Goal: Check status: Check status

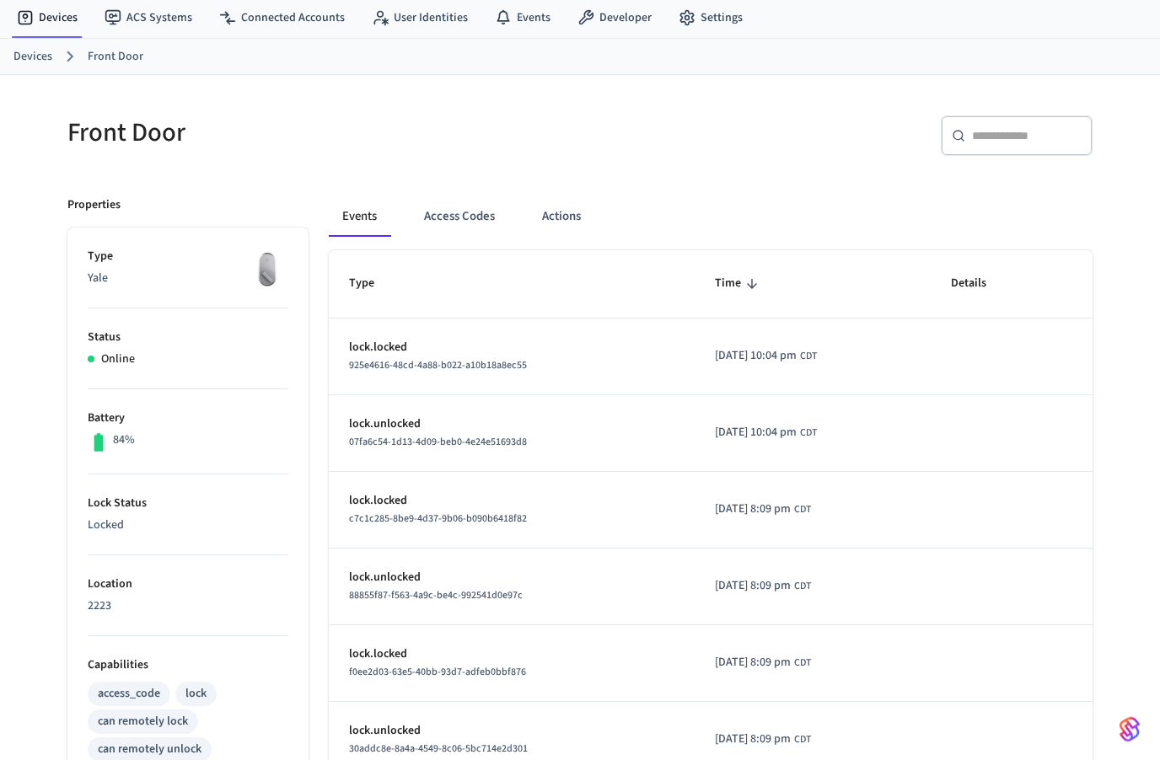
scroll to position [51, 0]
click at [481, 206] on button "Access Codes" at bounding box center [459, 216] width 98 height 40
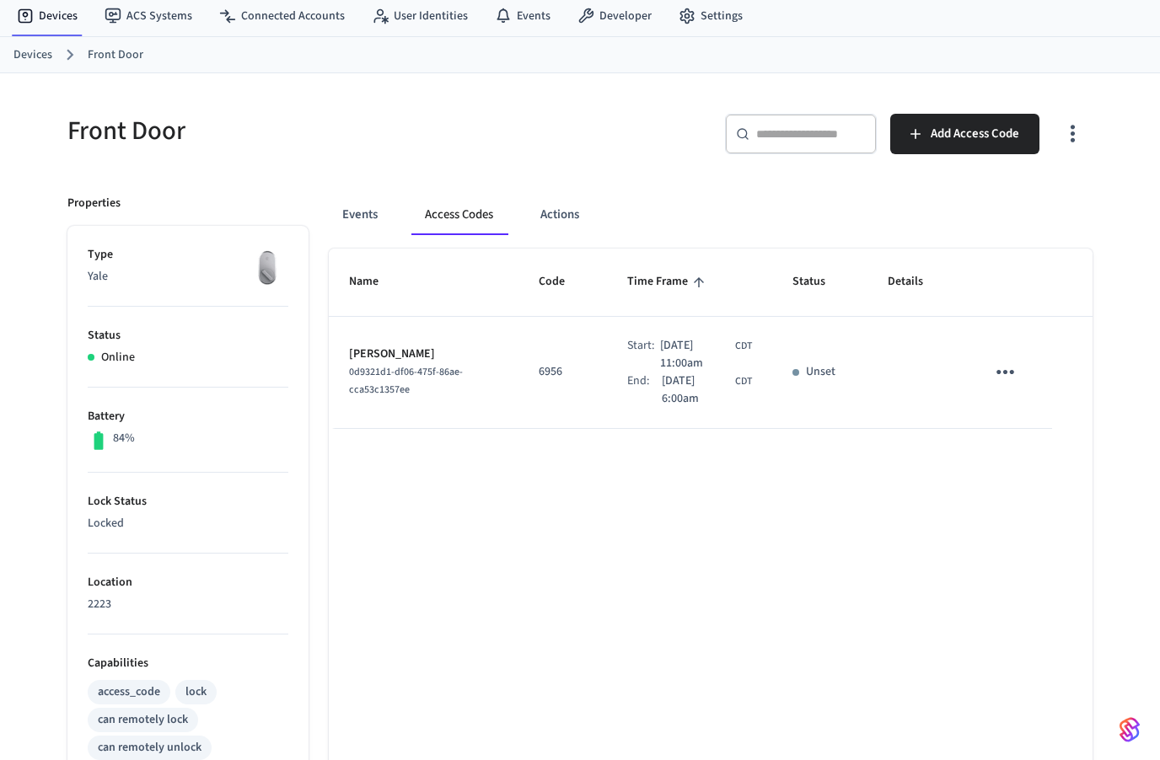
click at [559, 393] on td "6956" at bounding box center [562, 373] width 88 height 112
click at [32, 55] on link "Devices" at bounding box center [32, 55] width 39 height 18
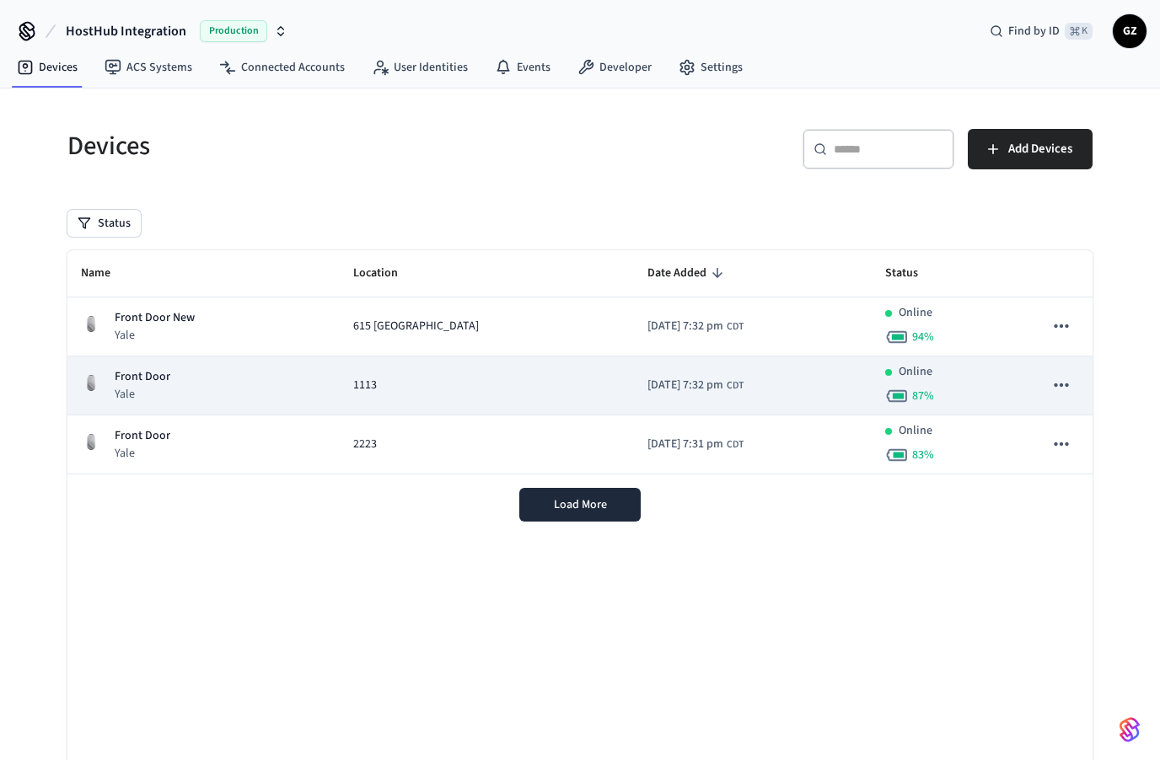
click at [168, 380] on p "Front Door" at bounding box center [143, 377] width 56 height 18
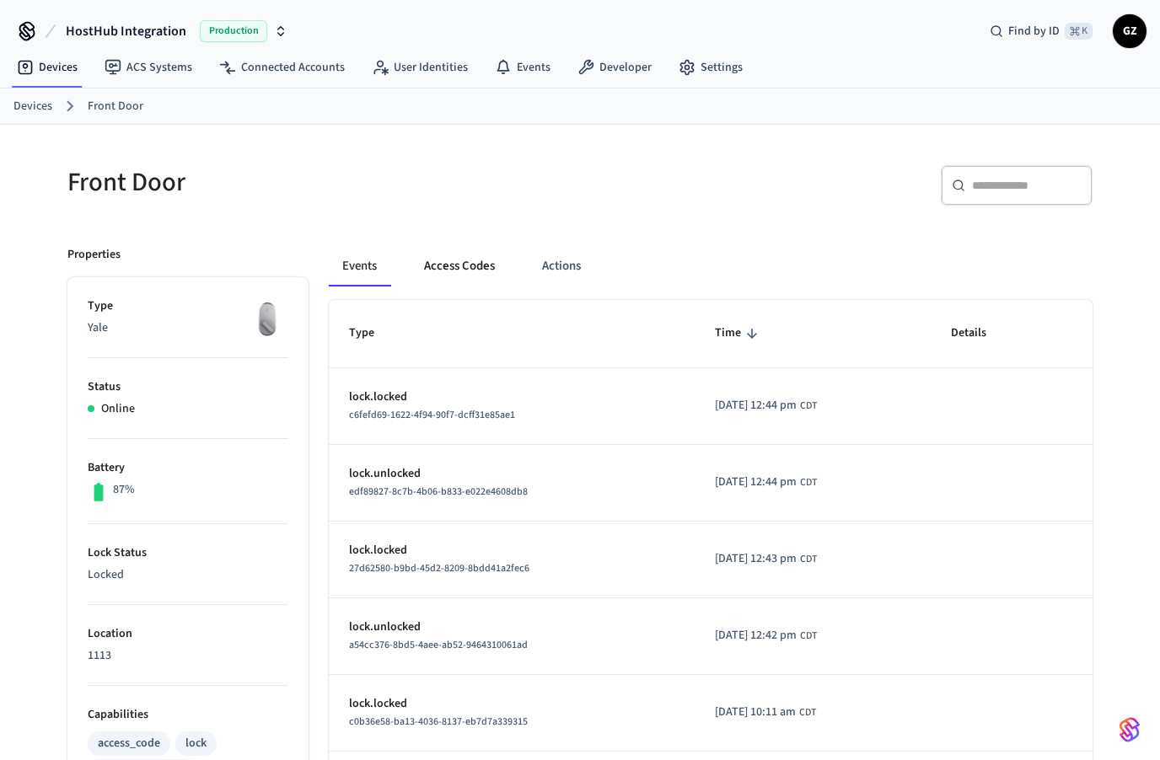
click at [491, 255] on button "Access Codes" at bounding box center [459, 266] width 98 height 40
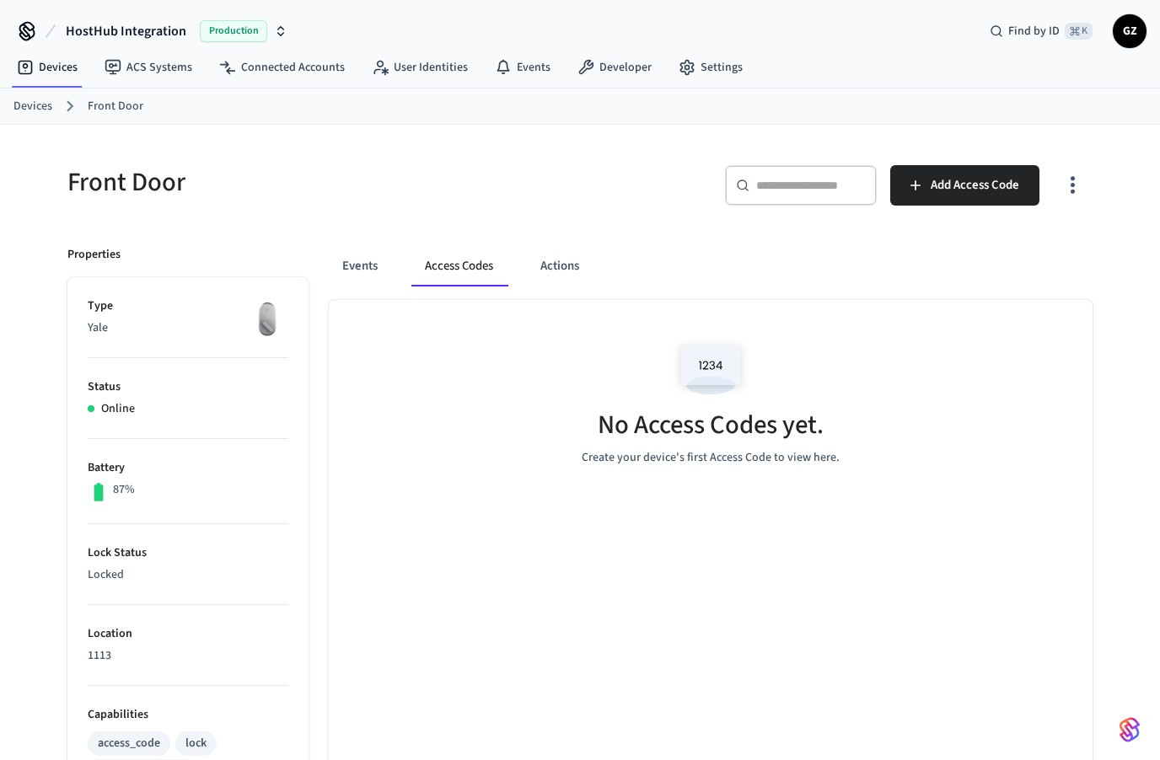
click at [40, 100] on link "Devices" at bounding box center [32, 107] width 39 height 18
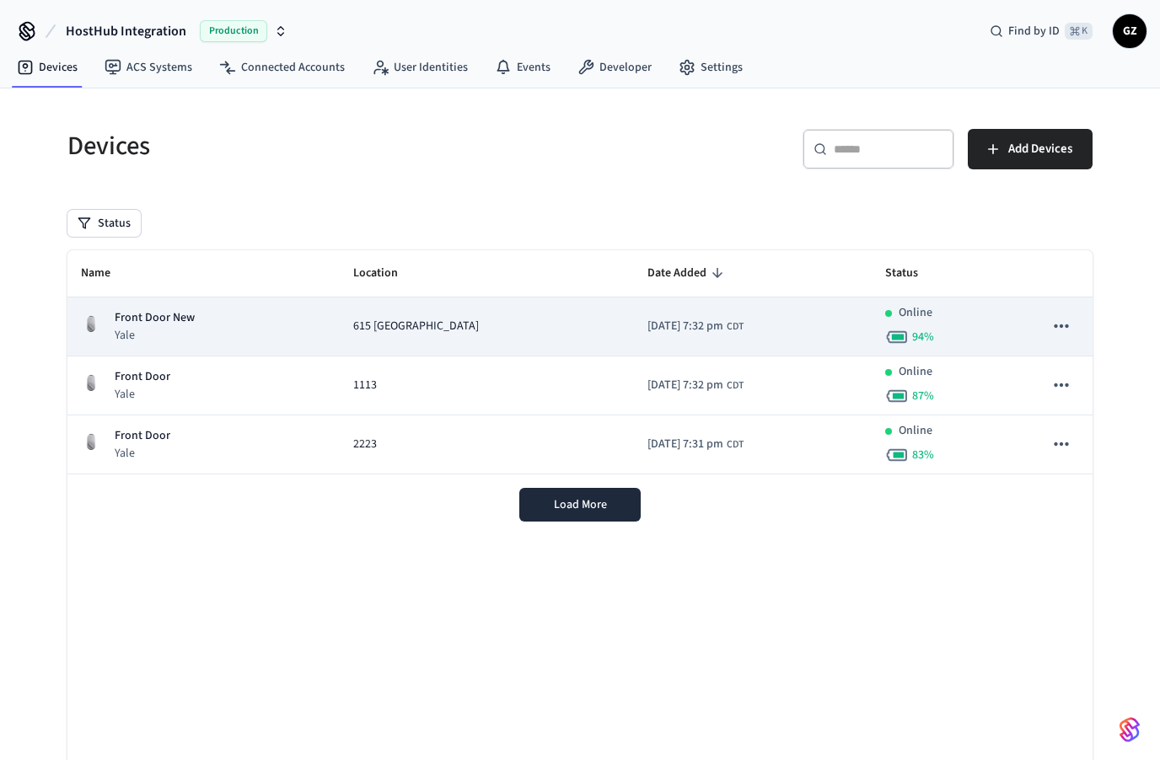
click at [317, 332] on div "Front Door [GEOGRAPHIC_DATA]" at bounding box center [203, 326] width 245 height 35
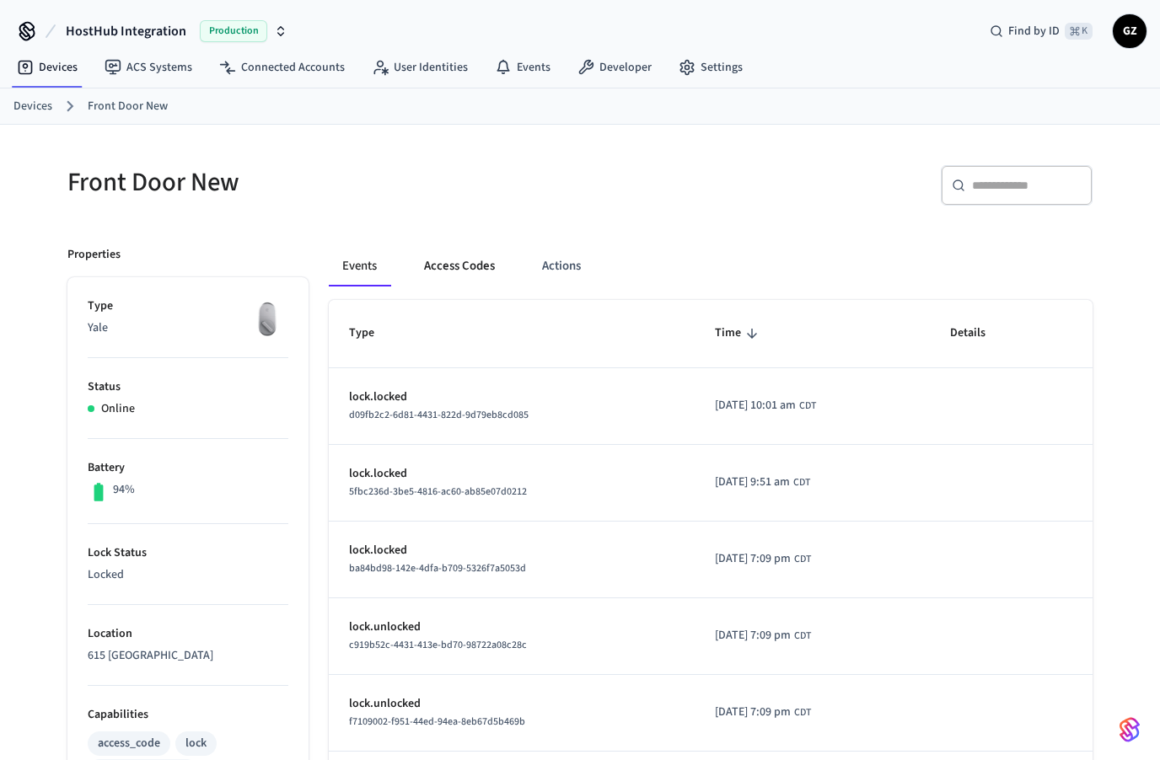
click at [464, 262] on button "Access Codes" at bounding box center [459, 266] width 98 height 40
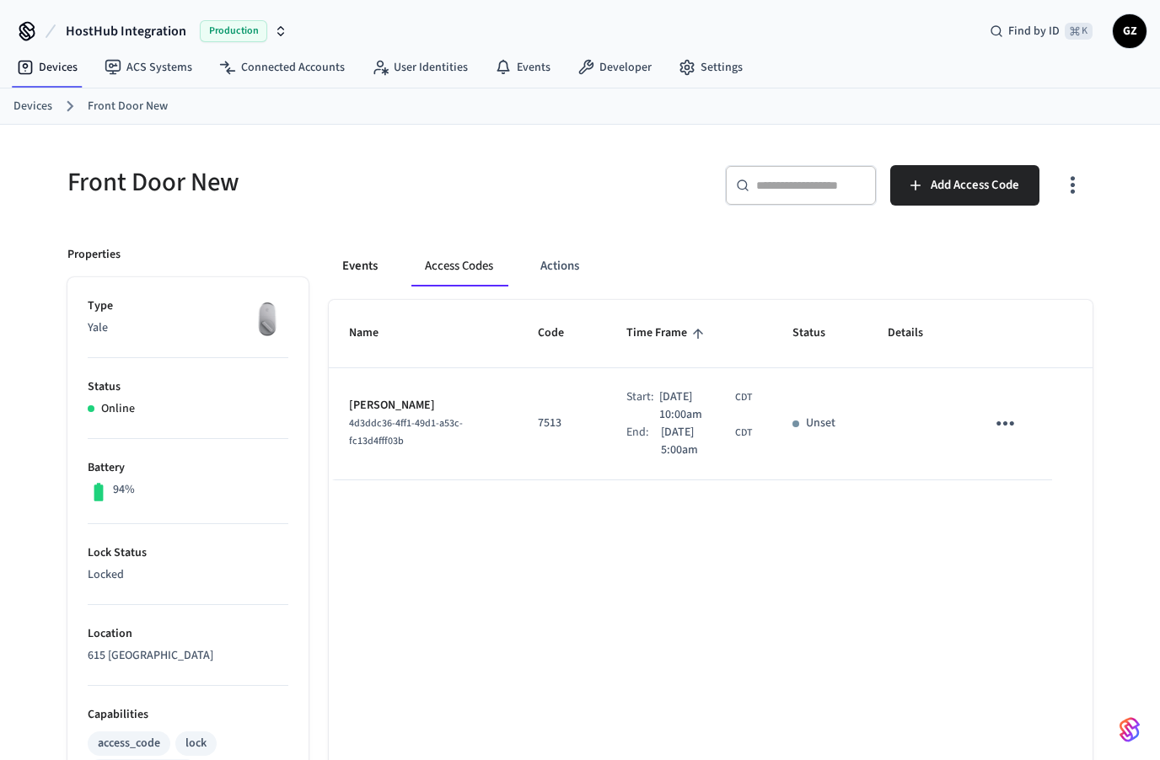
click at [367, 265] on button "Events" at bounding box center [360, 266] width 62 height 40
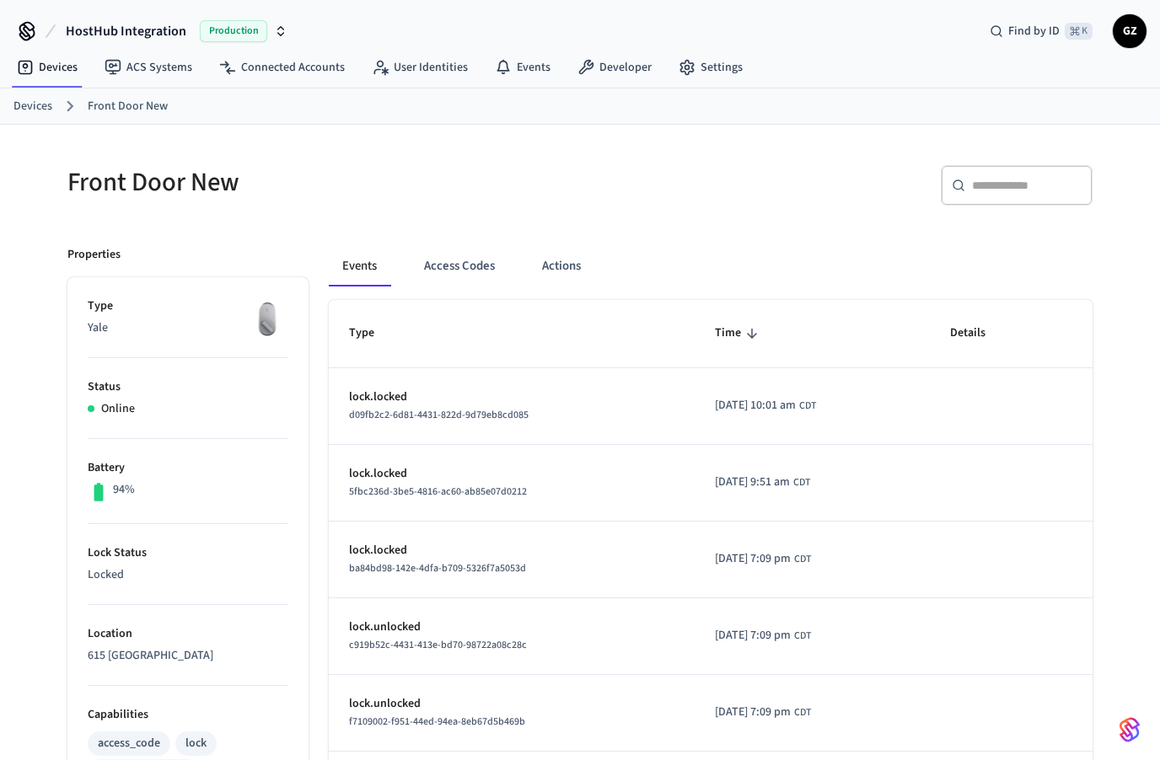
click at [21, 109] on link "Devices" at bounding box center [32, 107] width 39 height 18
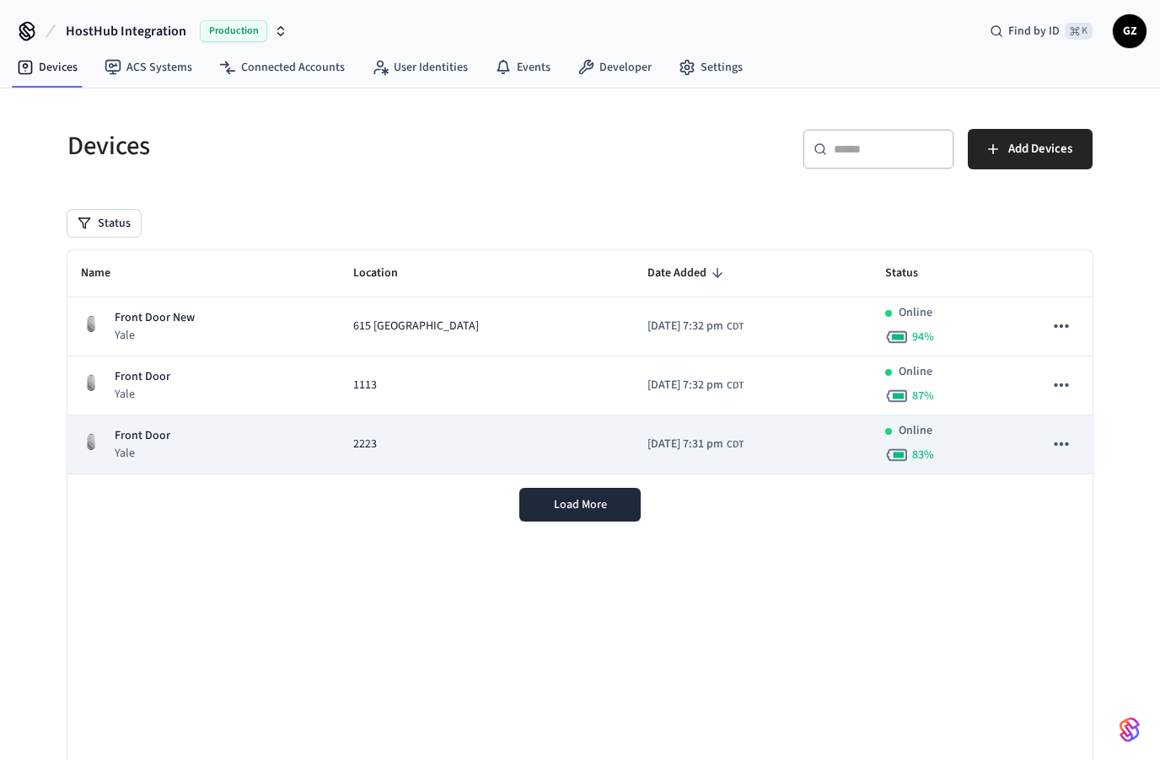
click at [137, 437] on p "Front Door" at bounding box center [143, 436] width 56 height 18
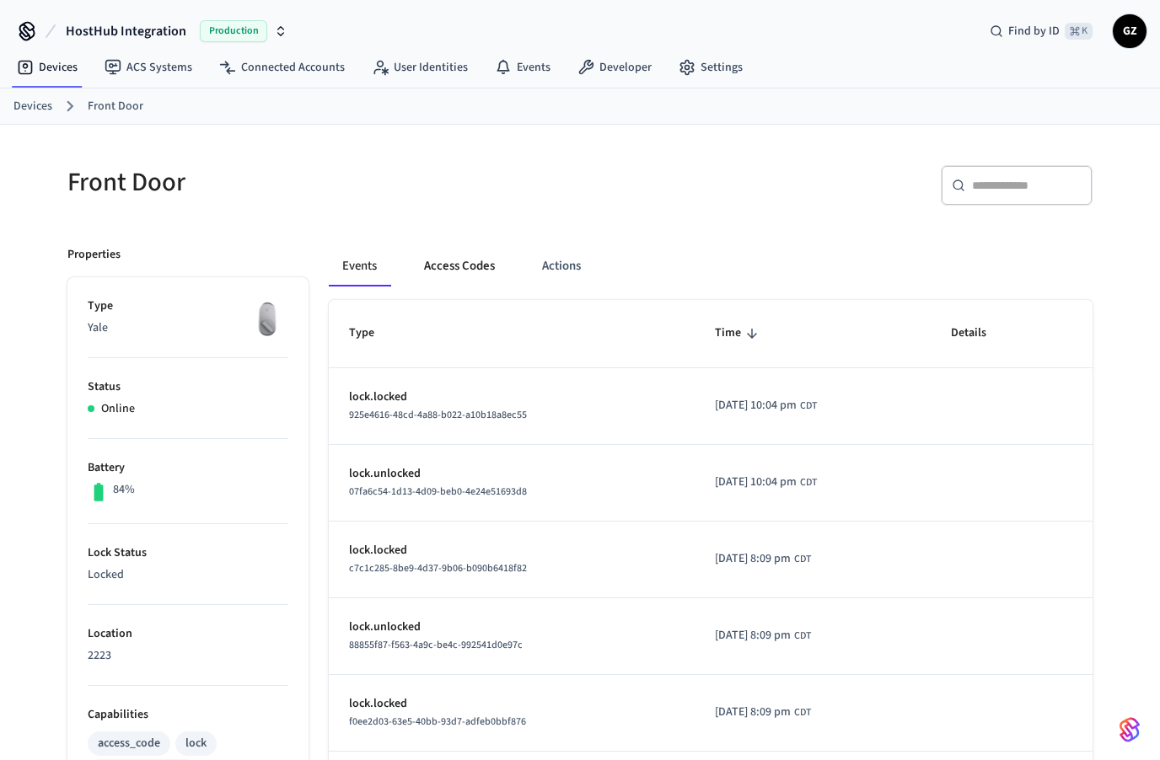
click at [475, 259] on button "Access Codes" at bounding box center [459, 266] width 98 height 40
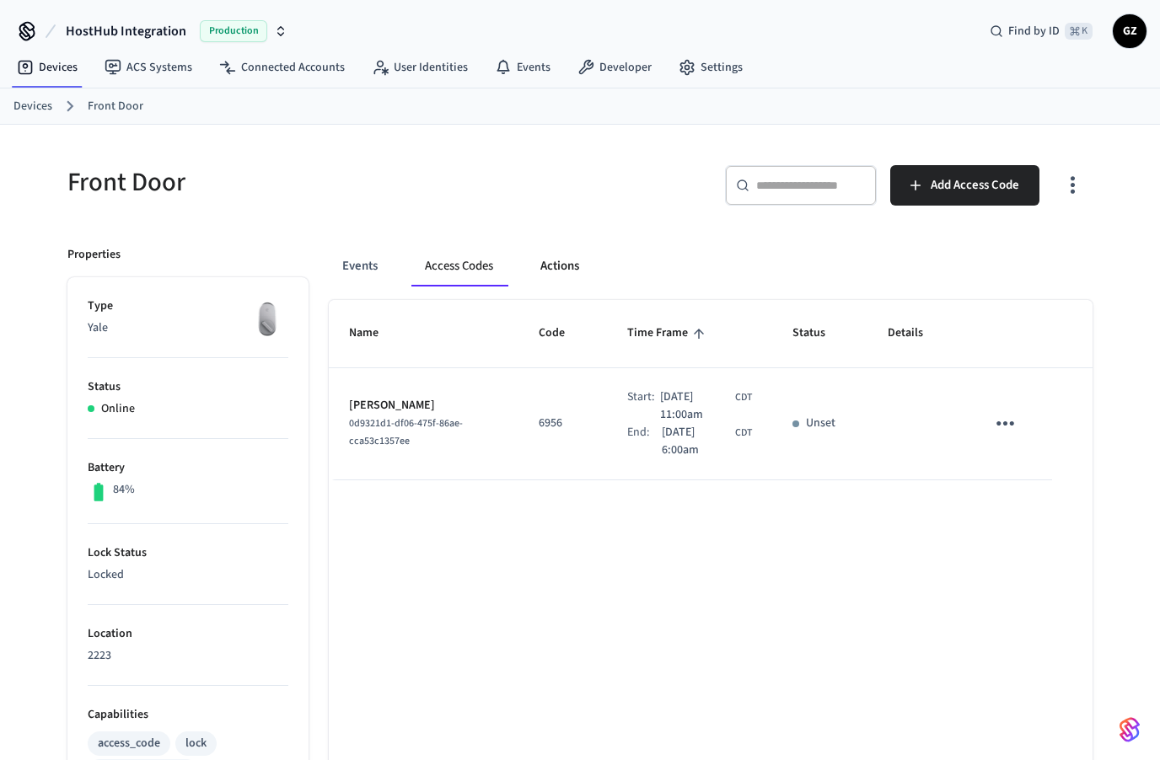
click at [566, 255] on button "Actions" at bounding box center [560, 266] width 66 height 40
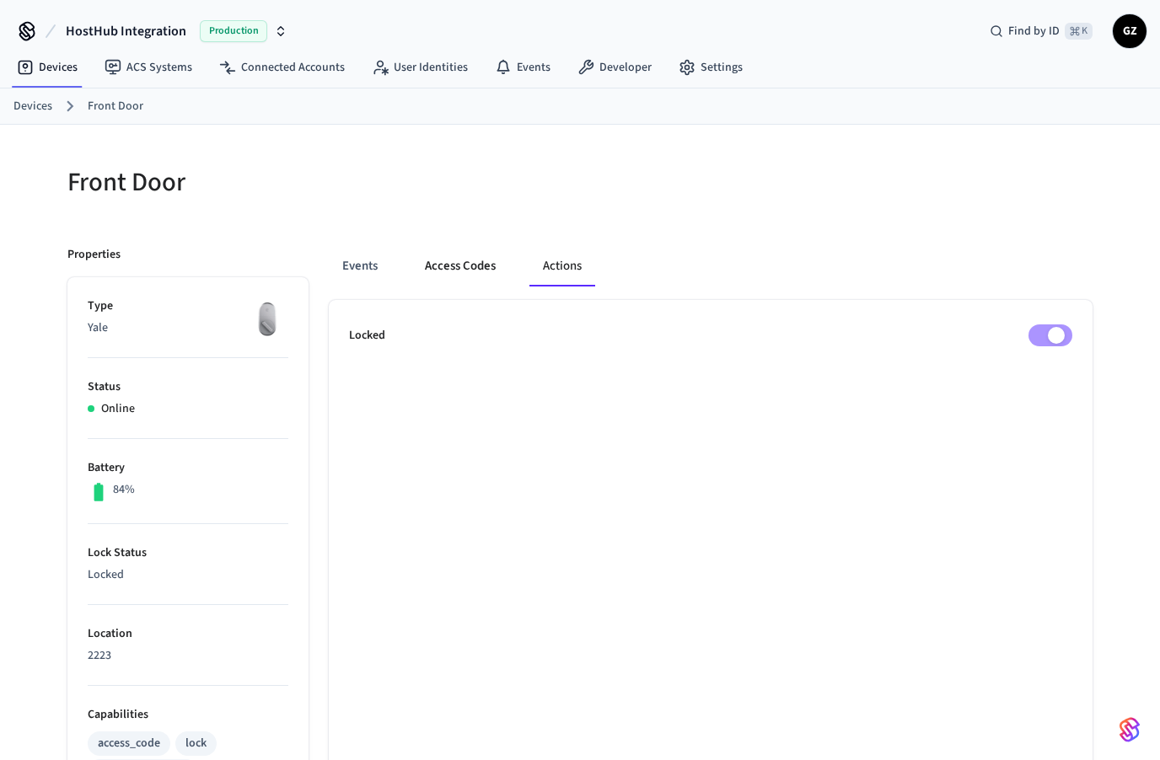
click at [457, 270] on button "Access Codes" at bounding box center [460, 266] width 98 height 40
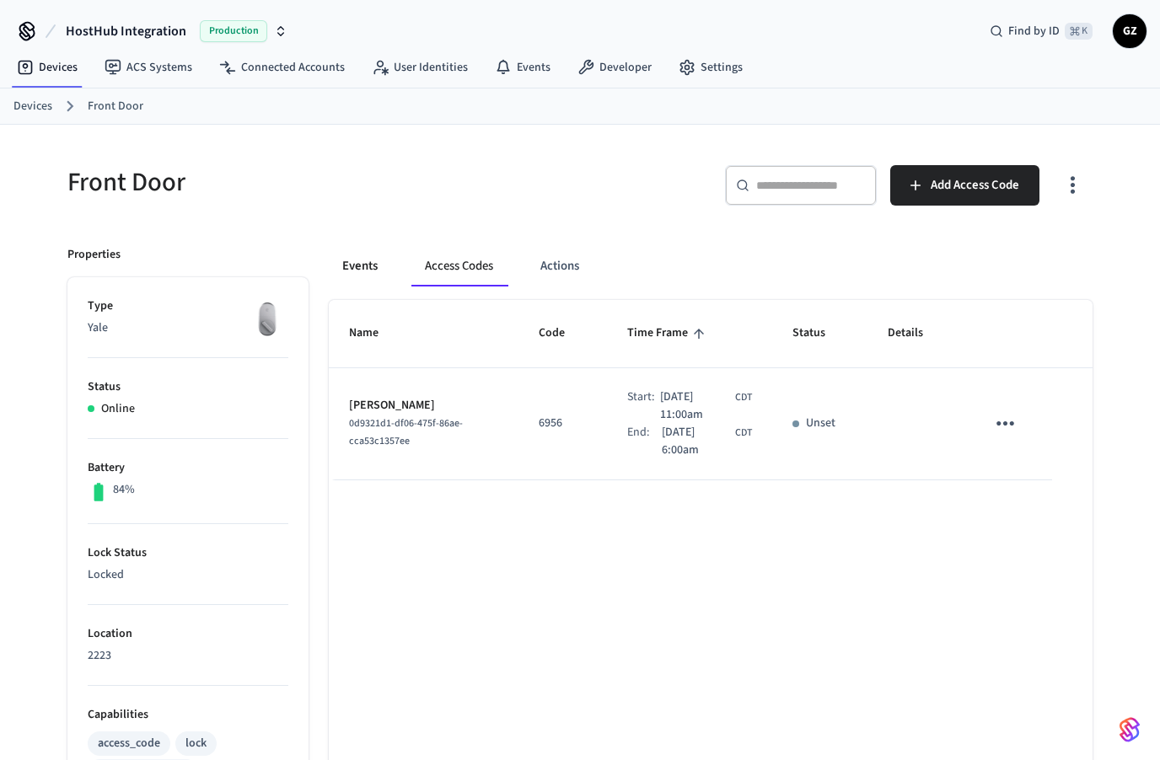
click at [358, 265] on button "Events" at bounding box center [360, 266] width 62 height 40
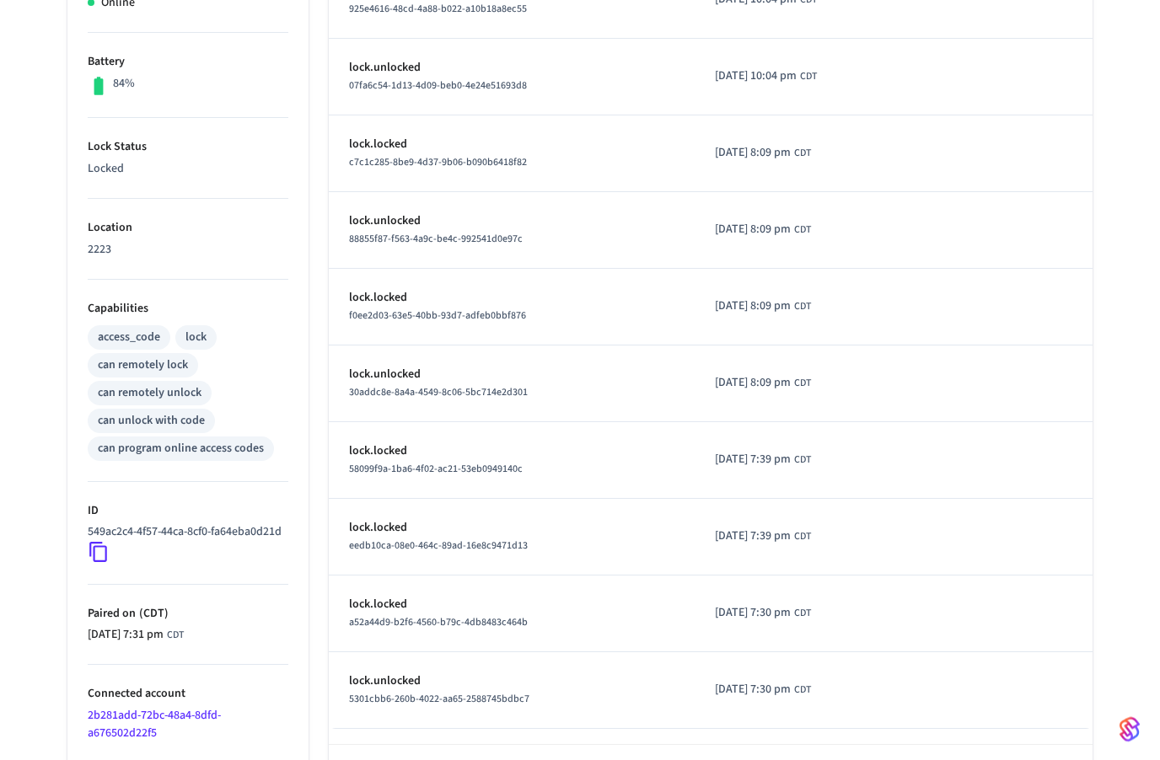
scroll to position [416, 0]
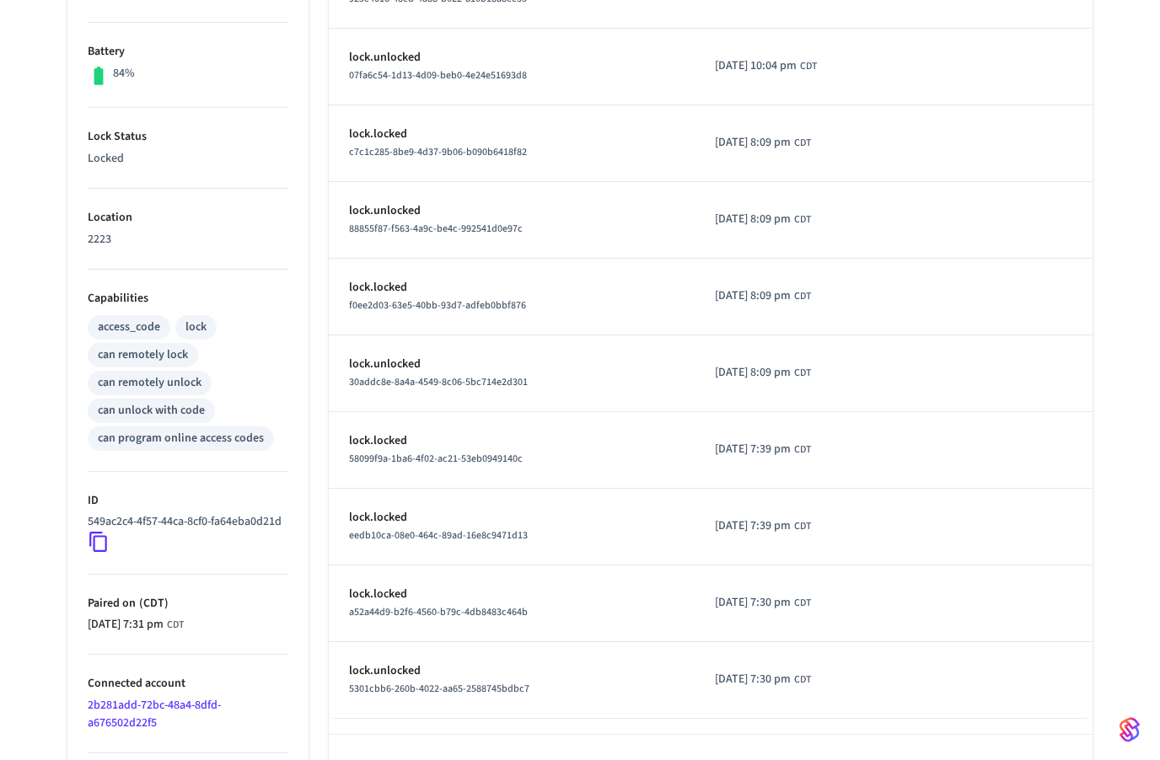
click at [1073, 759] on icon "Go to next page" at bounding box center [1071, 775] width 8 height 13
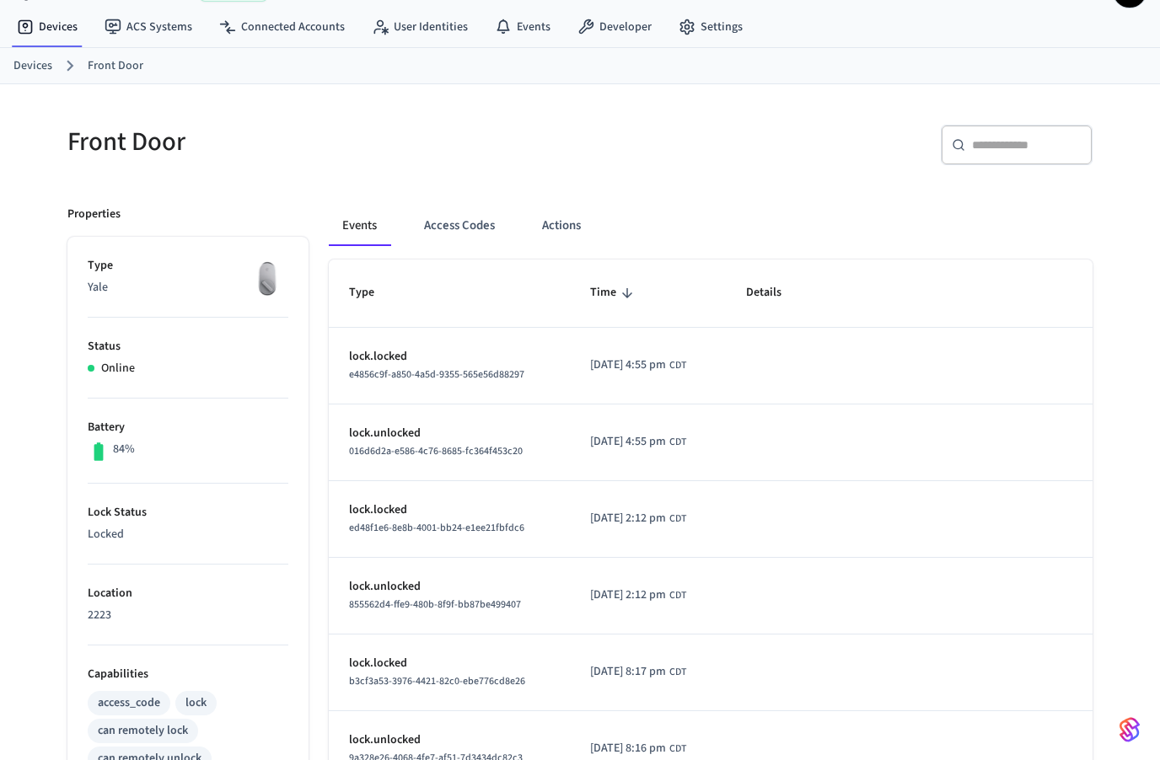
scroll to position [0, 0]
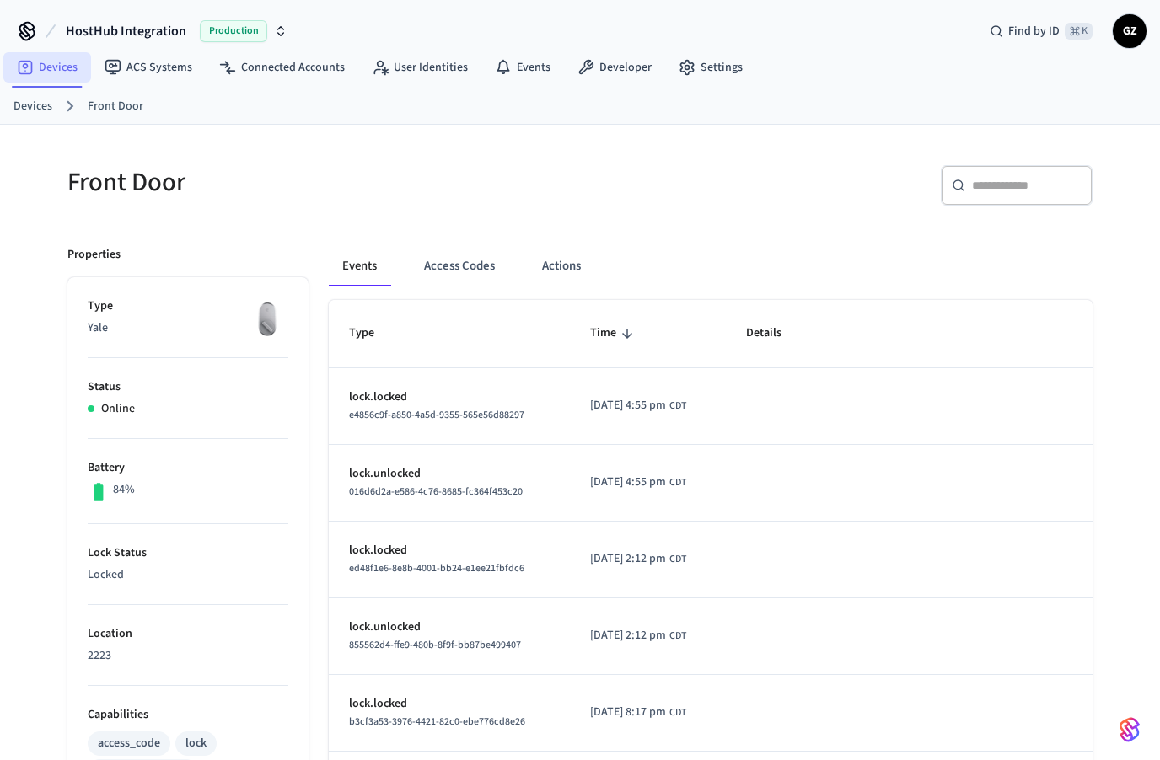
click at [40, 71] on link "Devices" at bounding box center [47, 67] width 88 height 30
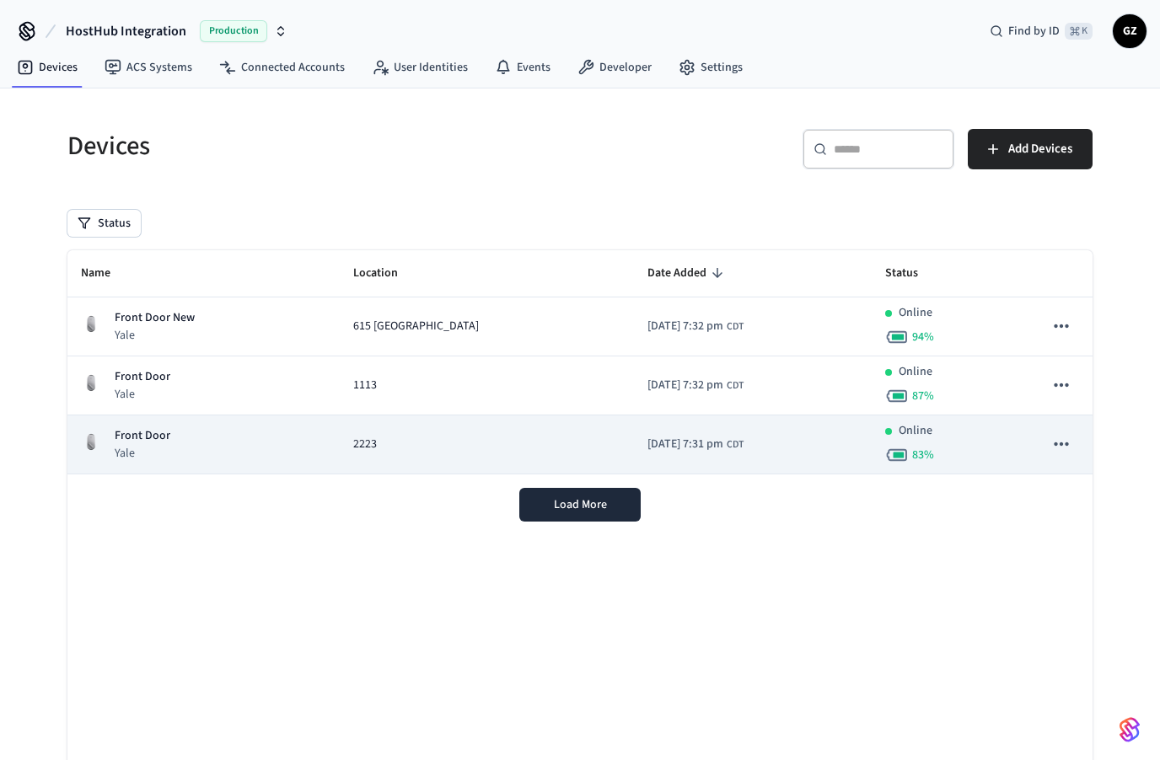
click at [158, 431] on p "Front Door" at bounding box center [143, 436] width 56 height 18
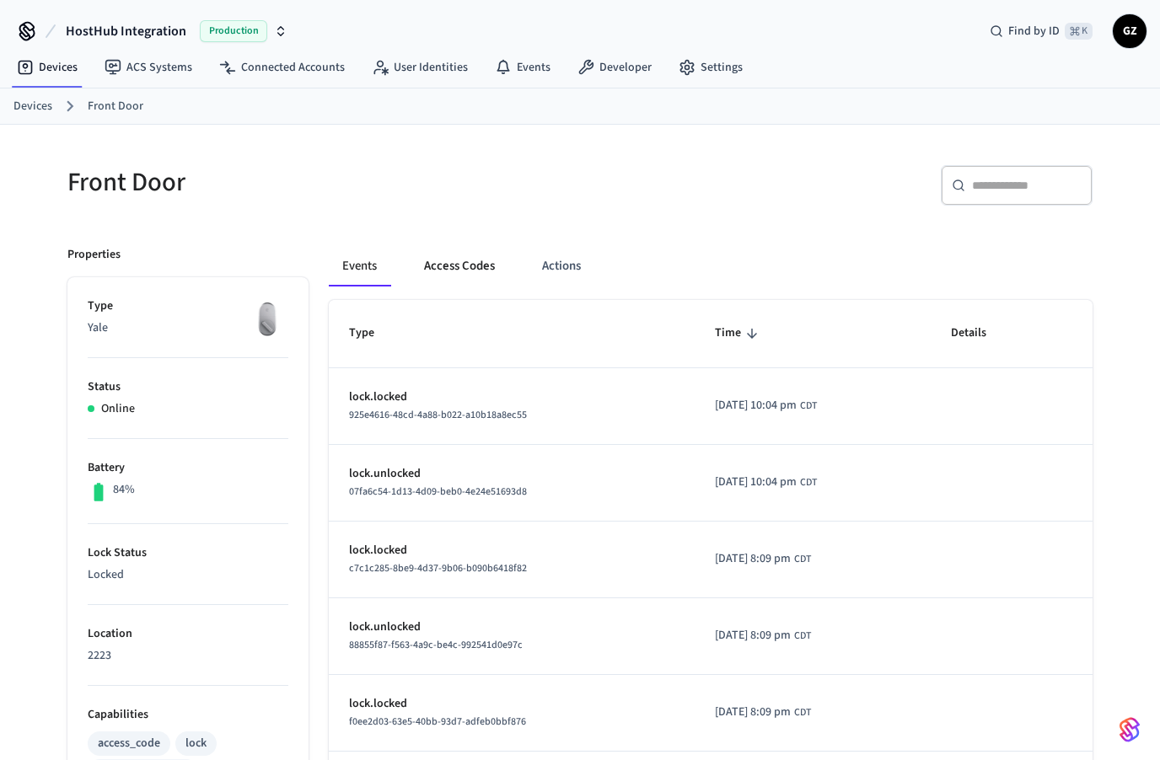
click at [453, 268] on button "Access Codes" at bounding box center [459, 266] width 98 height 40
